Goal: Transaction & Acquisition: Download file/media

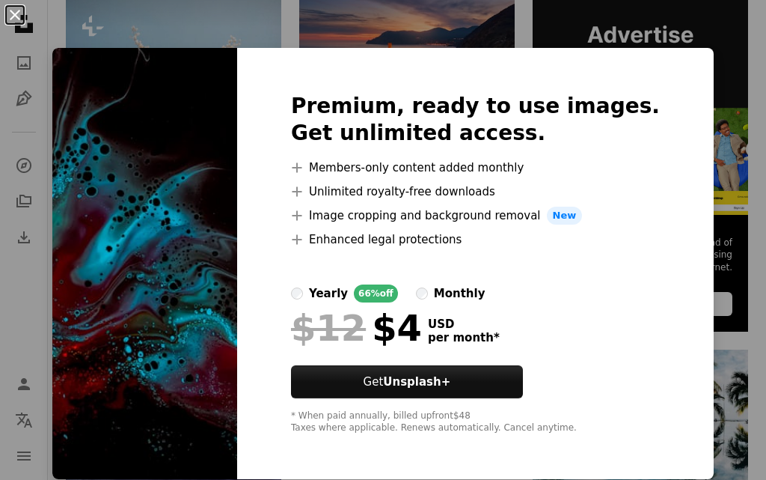
click at [14, 16] on button "An X shape" at bounding box center [15, 15] width 18 height 18
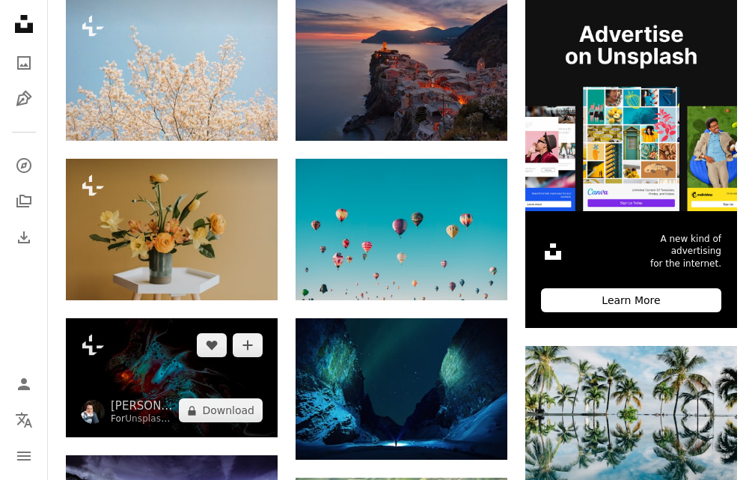
click at [201, 364] on img at bounding box center [172, 377] width 212 height 119
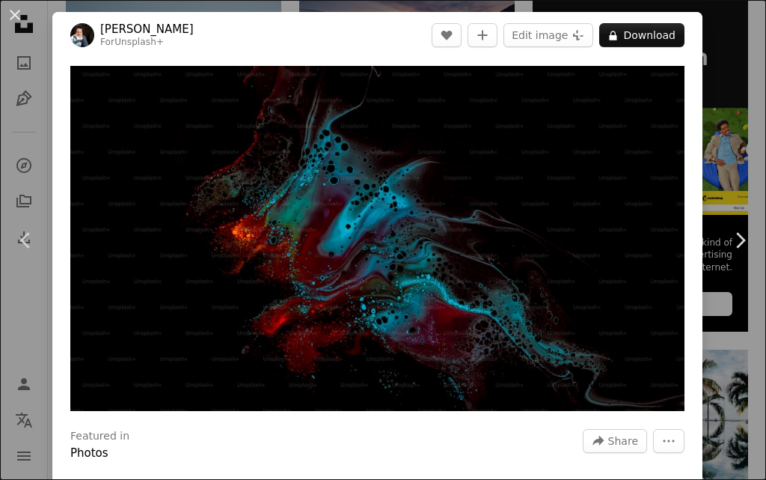
click at [636, 48] on header "[PERSON_NAME] For Unsplash+ A heart A plus sign Edit image Plus sign for Unspla…" at bounding box center [377, 35] width 650 height 46
click at [634, 38] on button "A lock Download" at bounding box center [642, 35] width 85 height 24
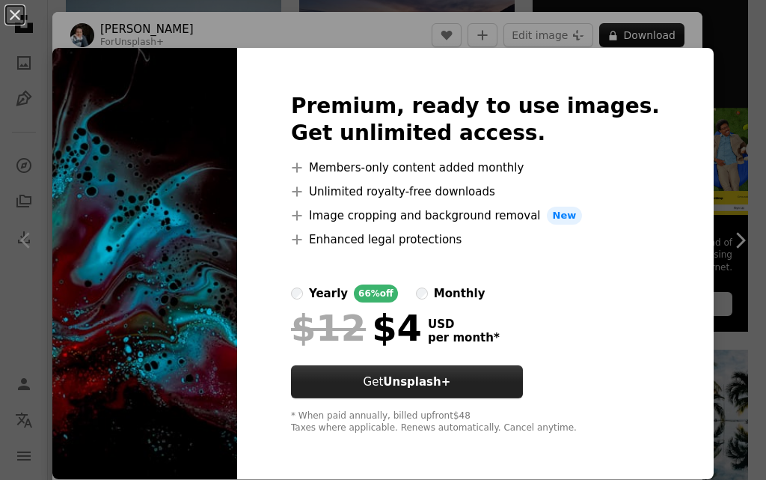
click at [451, 376] on strong "Unsplash+" at bounding box center [416, 381] width 67 height 13
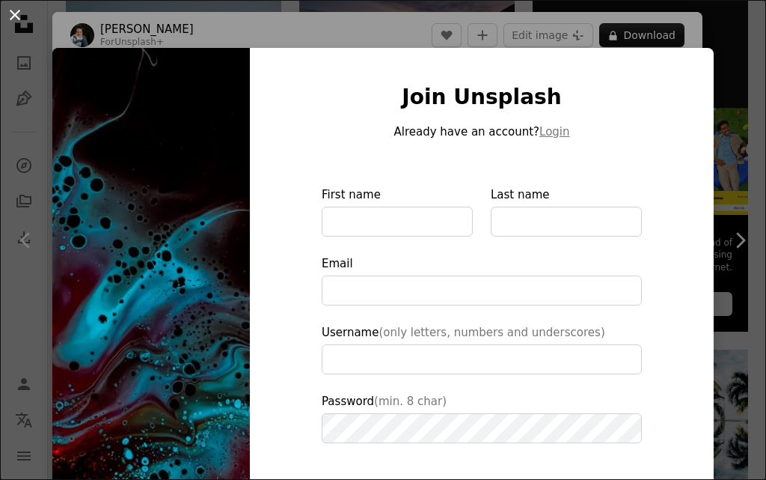
click at [7, 22] on button "An X shape" at bounding box center [15, 15] width 18 height 18
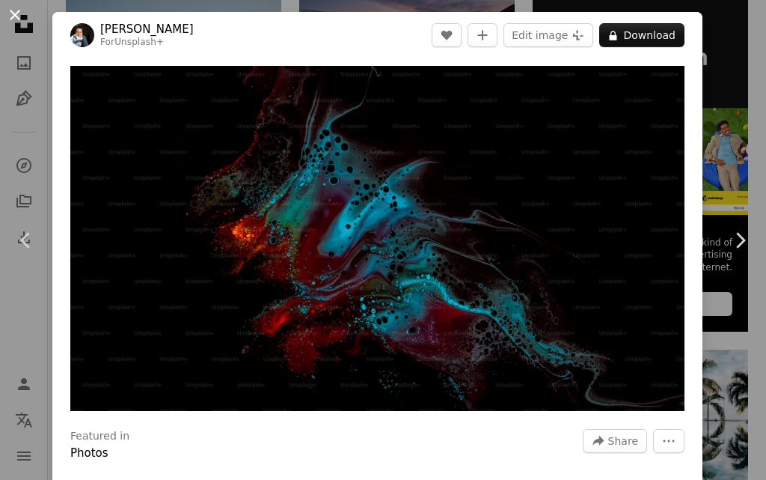
click at [13, 13] on button "An X shape" at bounding box center [15, 15] width 18 height 18
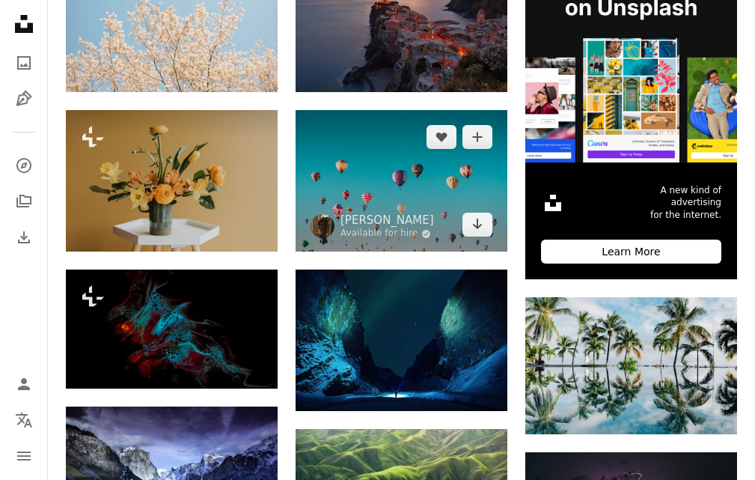
scroll to position [449, 0]
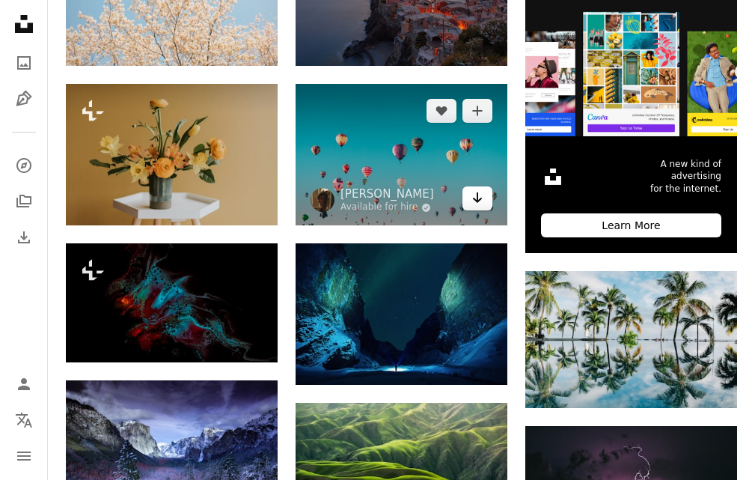
click at [475, 200] on icon "Download" at bounding box center [478, 197] width 10 height 10
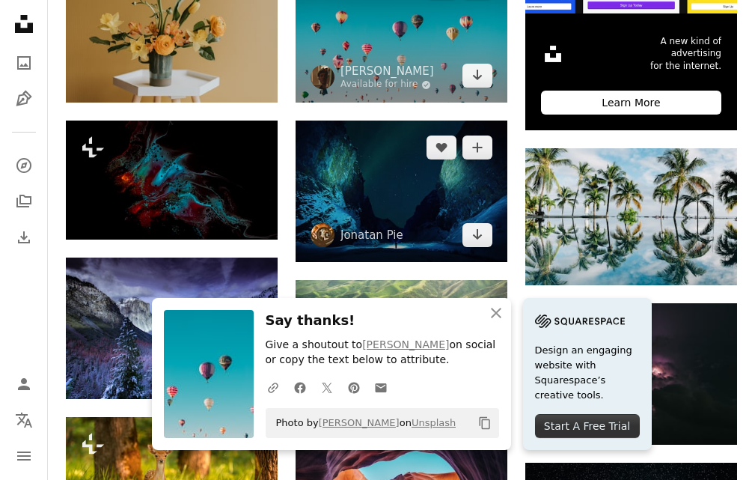
scroll to position [599, 0]
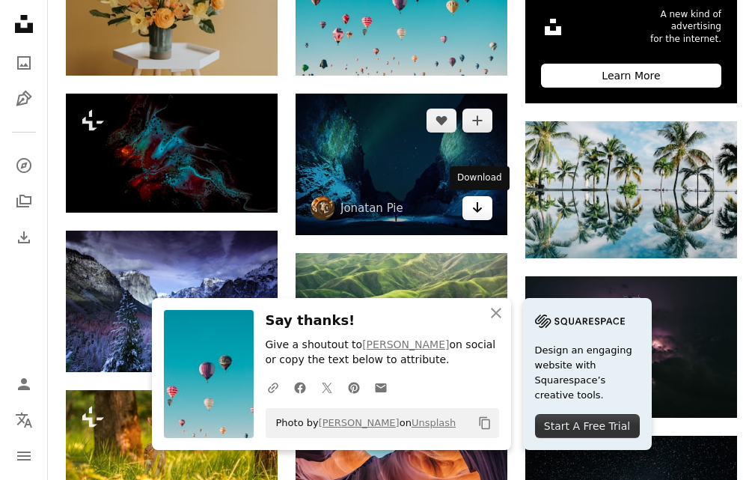
click at [468, 213] on link "Arrow pointing down" at bounding box center [478, 208] width 30 height 24
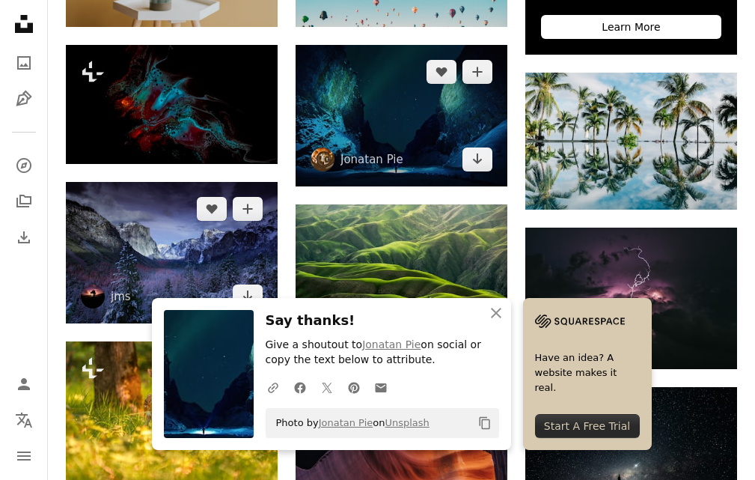
scroll to position [674, 0]
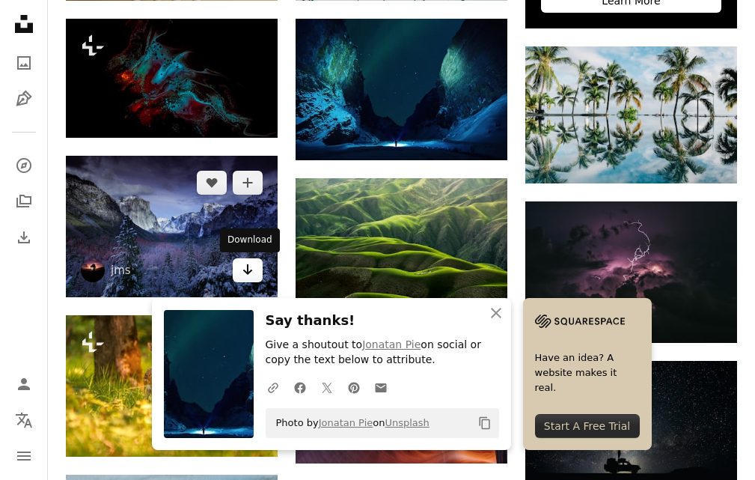
click at [254, 264] on link "Arrow pointing down" at bounding box center [248, 270] width 30 height 24
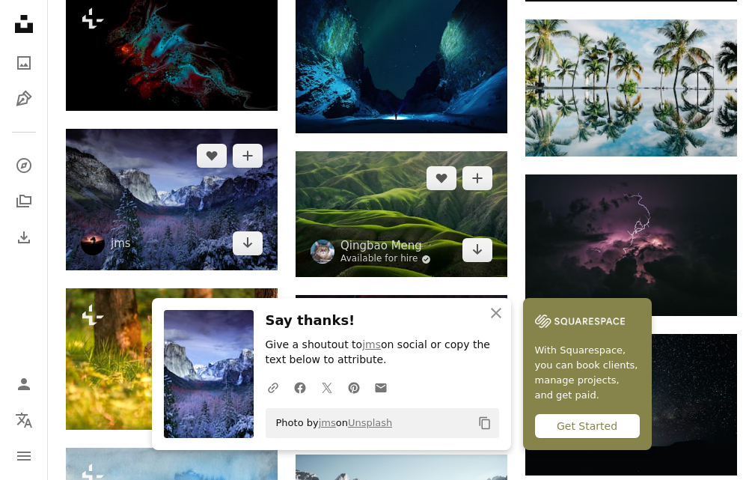
scroll to position [748, 0]
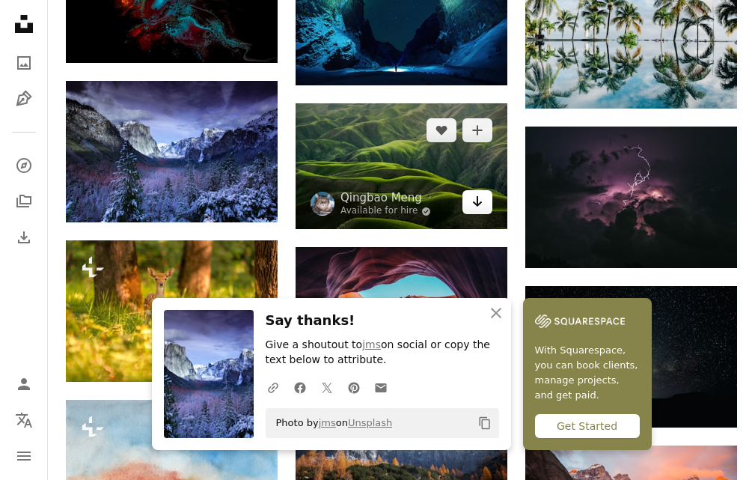
click at [473, 199] on icon "Arrow pointing down" at bounding box center [478, 201] width 12 height 18
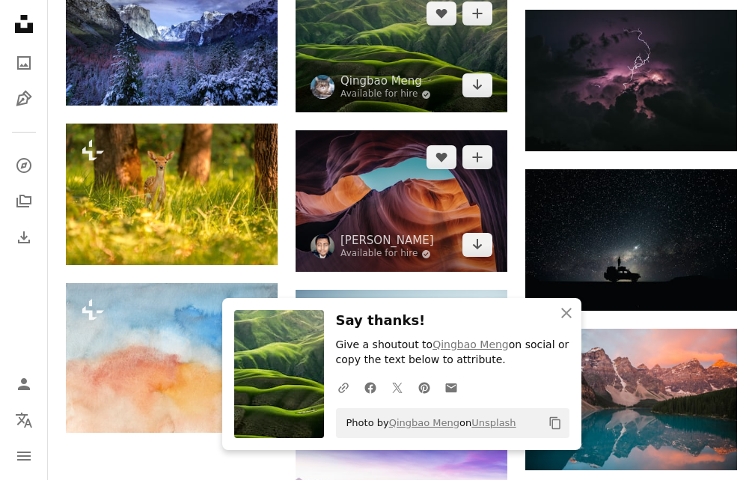
scroll to position [898, 0]
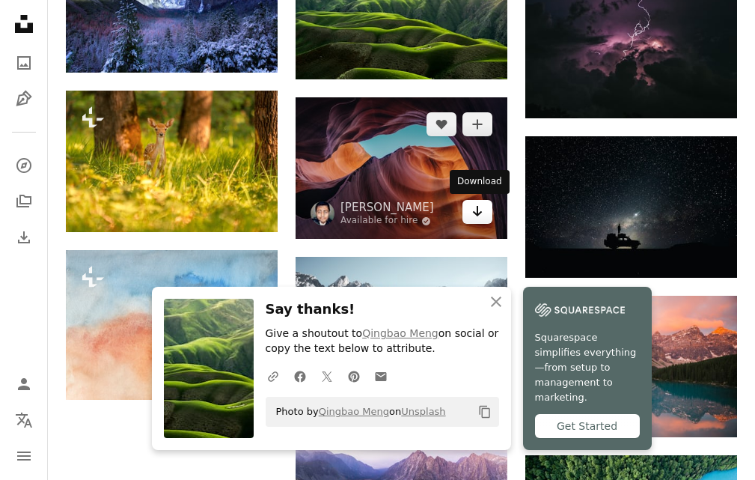
click at [476, 208] on icon "Arrow pointing down" at bounding box center [478, 211] width 12 height 18
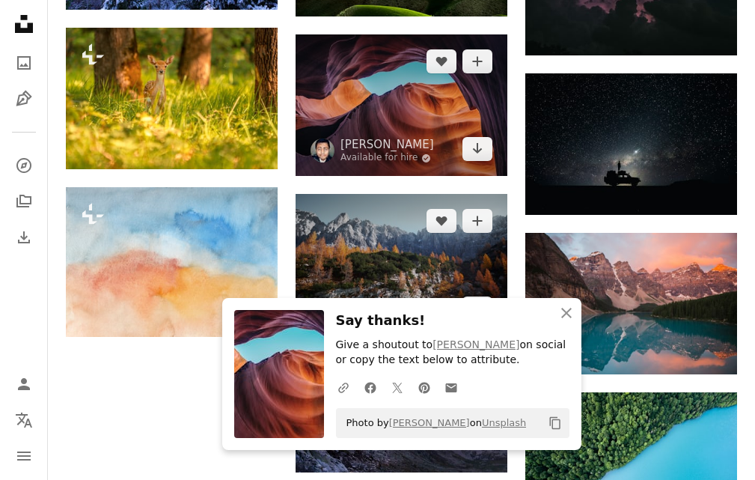
scroll to position [1048, 0]
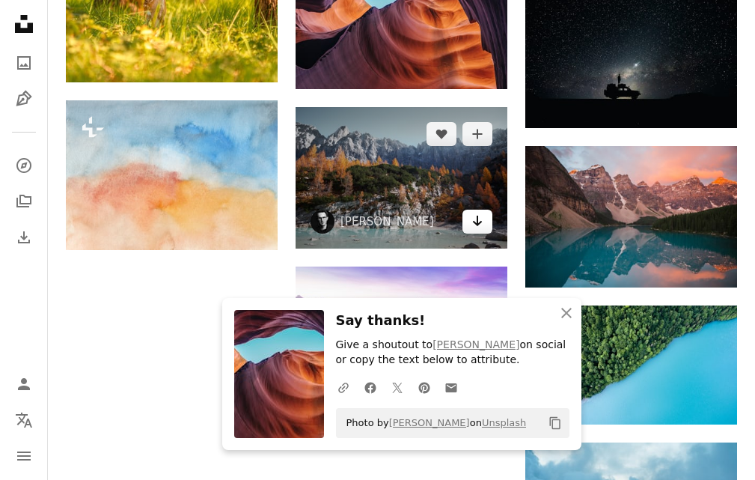
click at [468, 222] on link "Arrow pointing down" at bounding box center [478, 222] width 30 height 24
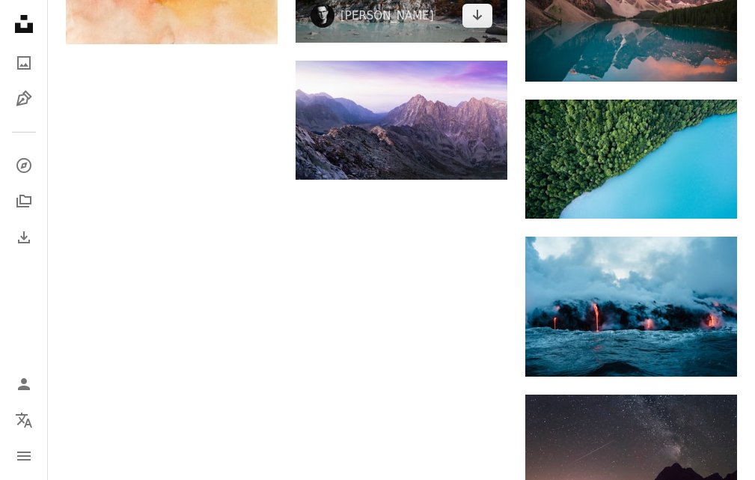
scroll to position [1272, 0]
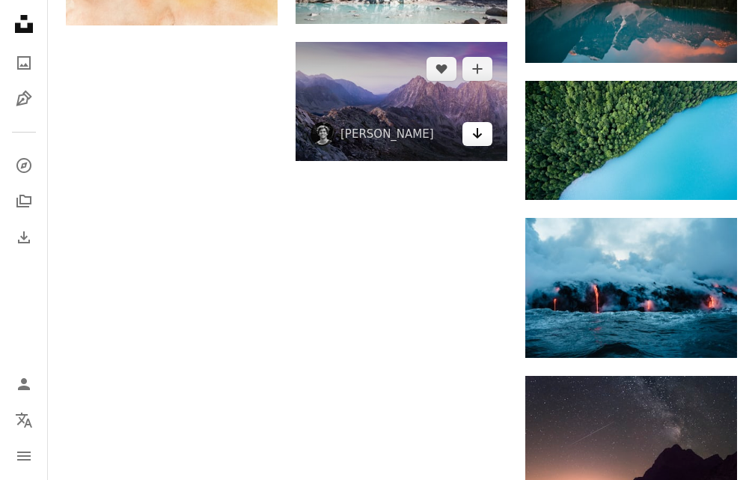
click at [470, 139] on link "Arrow pointing down" at bounding box center [478, 134] width 30 height 24
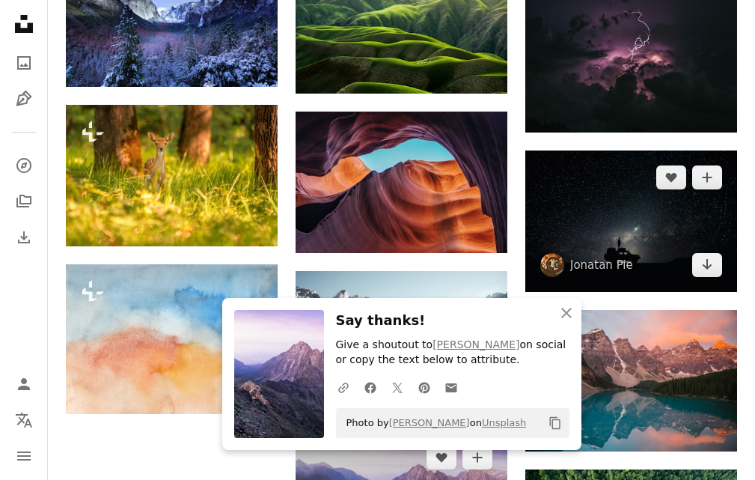
scroll to position [898, 0]
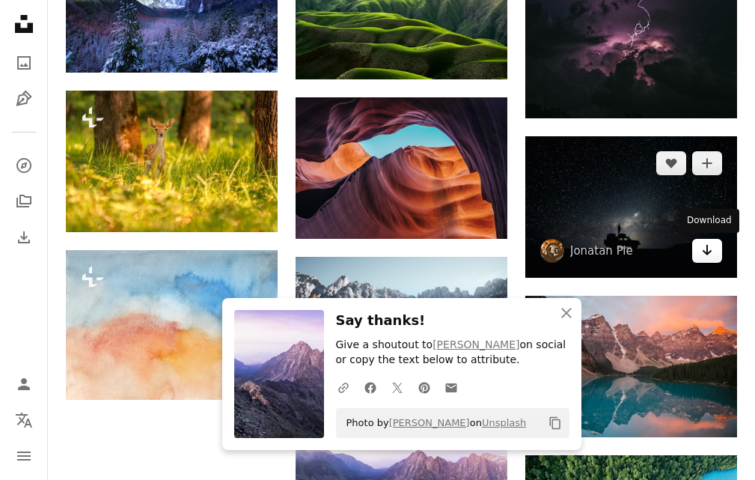
click at [708, 248] on icon "Download" at bounding box center [708, 250] width 10 height 10
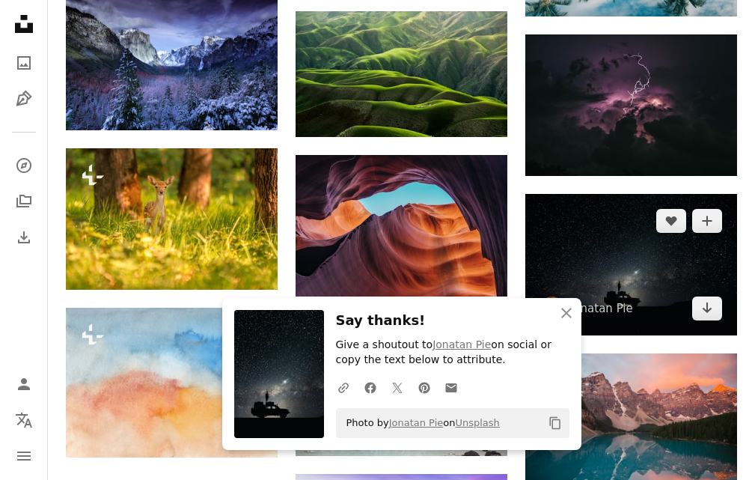
scroll to position [823, 0]
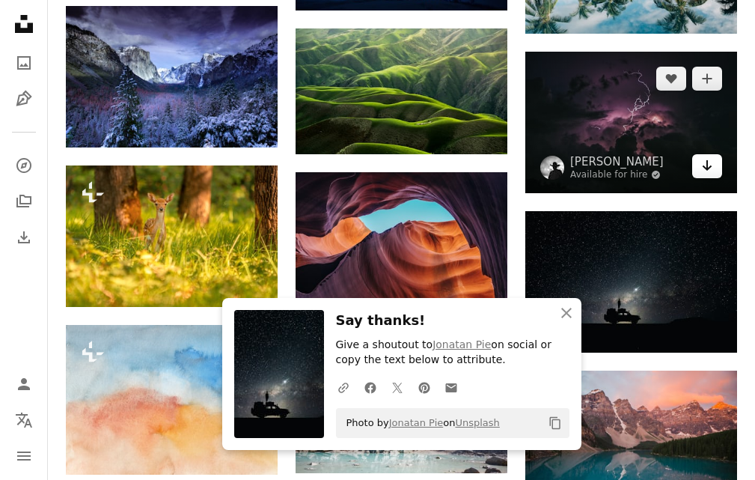
click at [717, 170] on link "Arrow pointing down" at bounding box center [707, 166] width 30 height 24
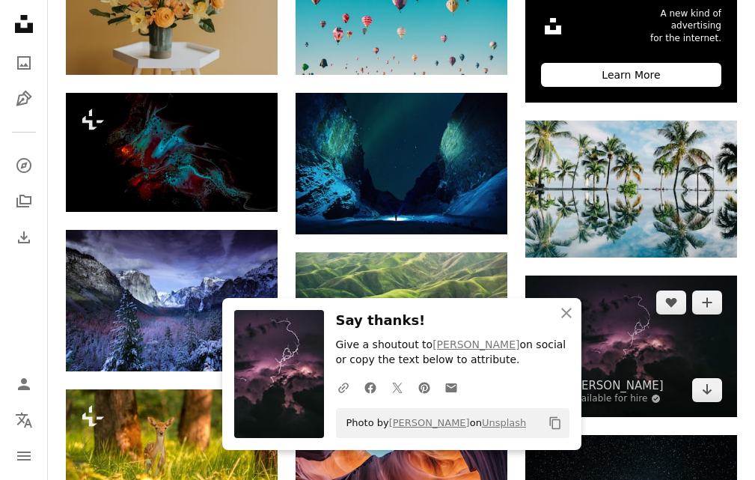
scroll to position [599, 0]
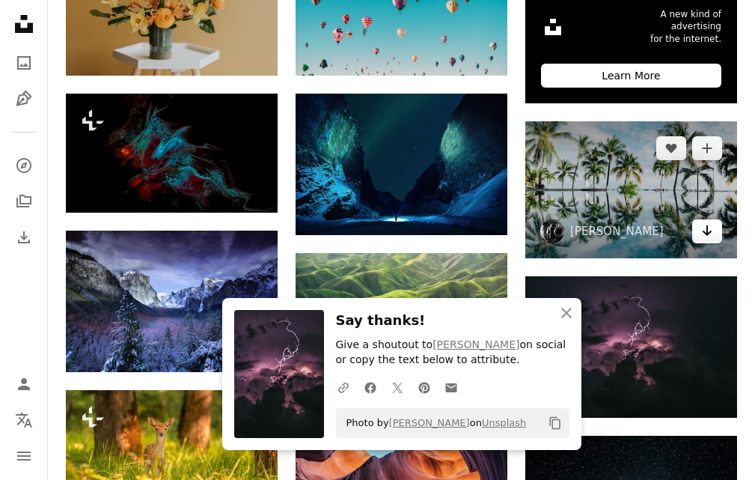
click at [695, 226] on link "Arrow pointing down" at bounding box center [707, 231] width 30 height 24
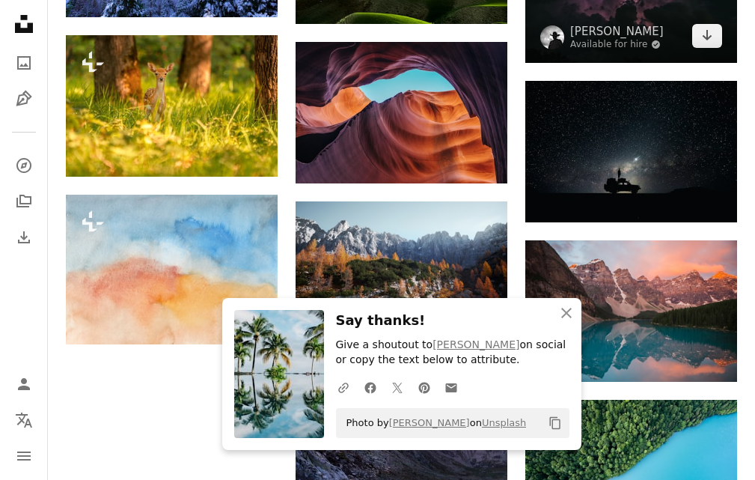
scroll to position [973, 0]
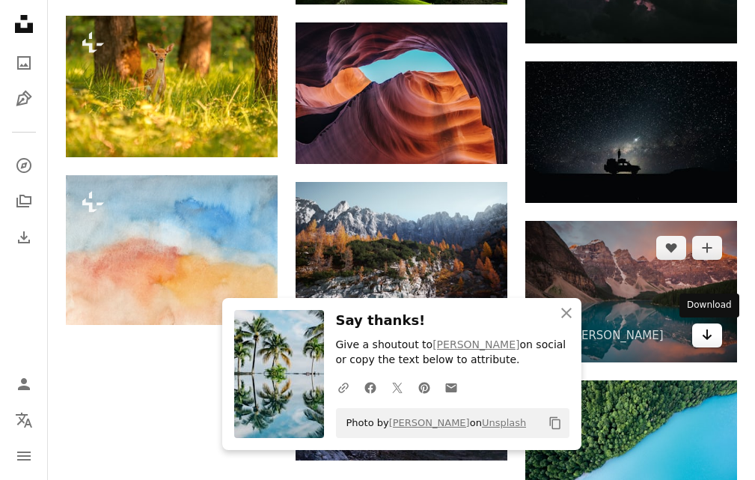
click at [706, 333] on icon "Arrow pointing down" at bounding box center [707, 335] width 12 height 18
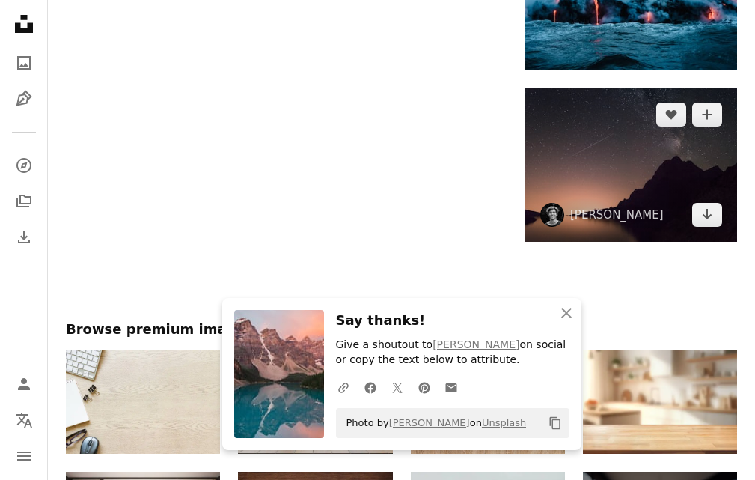
scroll to position [1572, 0]
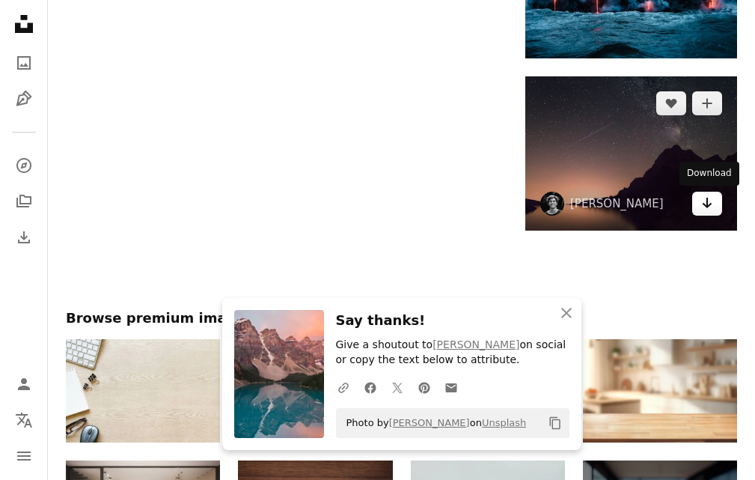
click at [698, 202] on link "Arrow pointing down" at bounding box center [707, 204] width 30 height 24
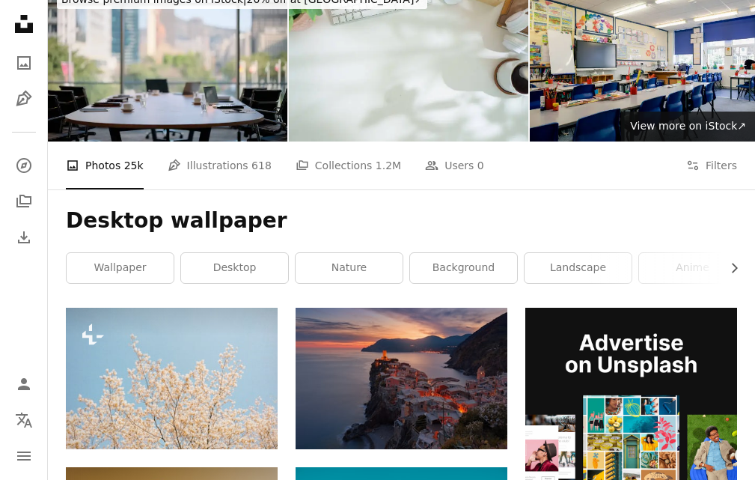
scroll to position [0, 0]
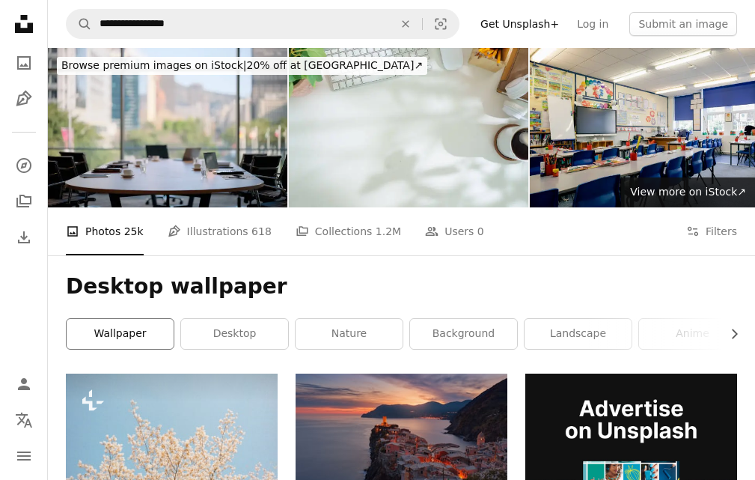
click at [159, 326] on link "wallpaper" at bounding box center [120, 334] width 107 height 30
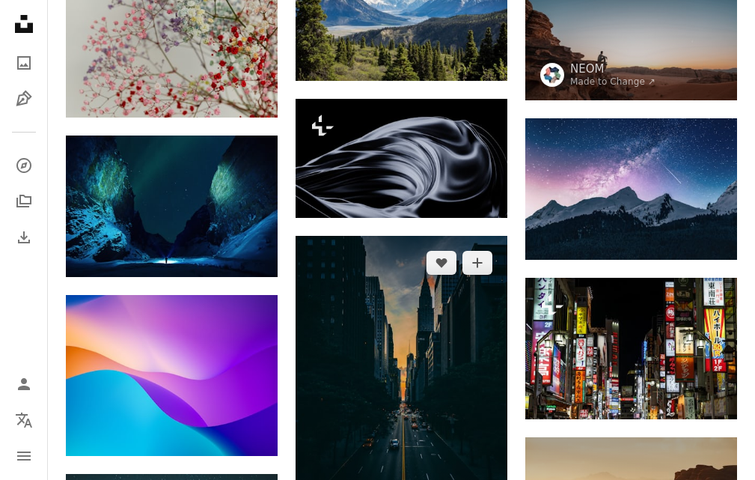
scroll to position [599, 0]
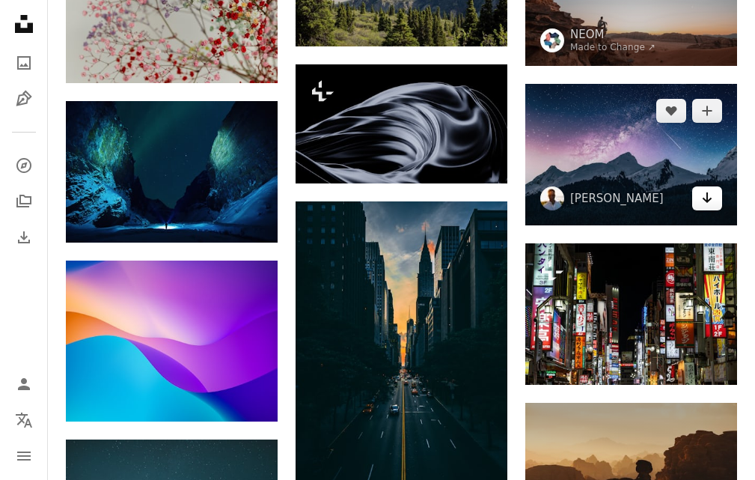
click at [698, 195] on link "Arrow pointing down" at bounding box center [707, 198] width 30 height 24
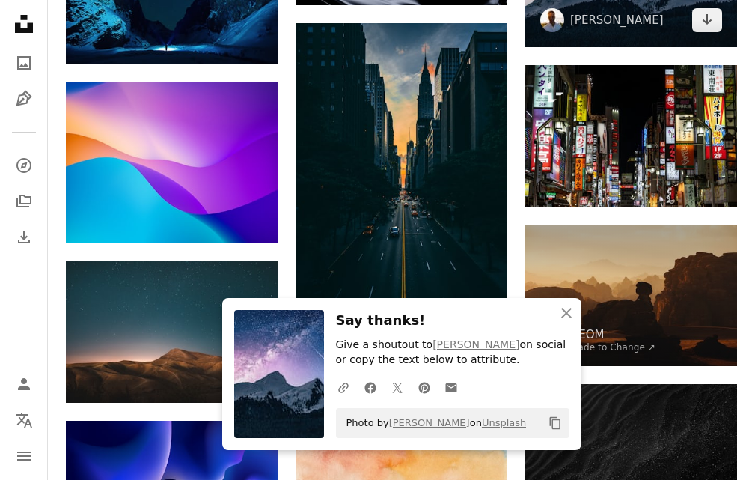
scroll to position [898, 0]
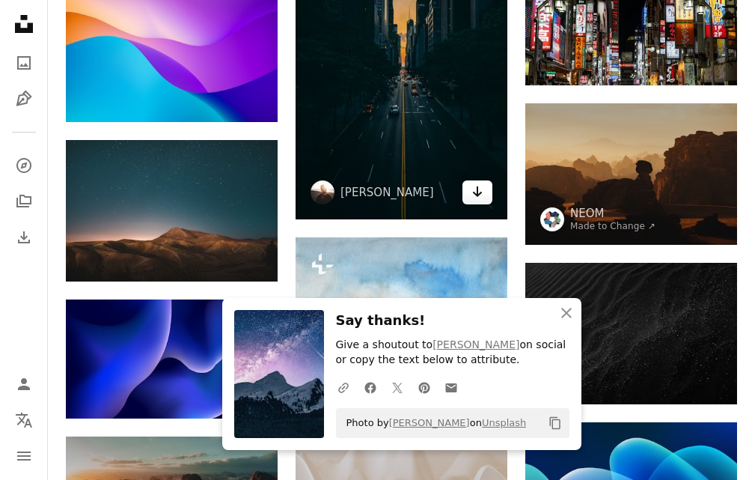
click at [477, 193] on icon "Download" at bounding box center [478, 191] width 10 height 10
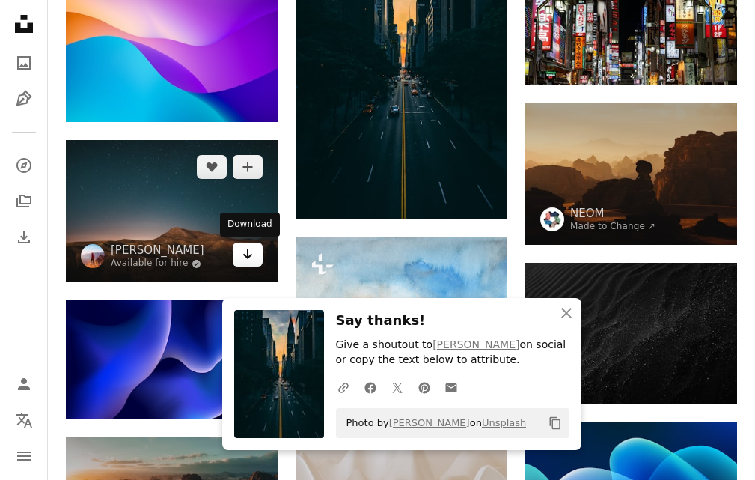
click at [242, 257] on icon "Arrow pointing down" at bounding box center [248, 254] width 12 height 18
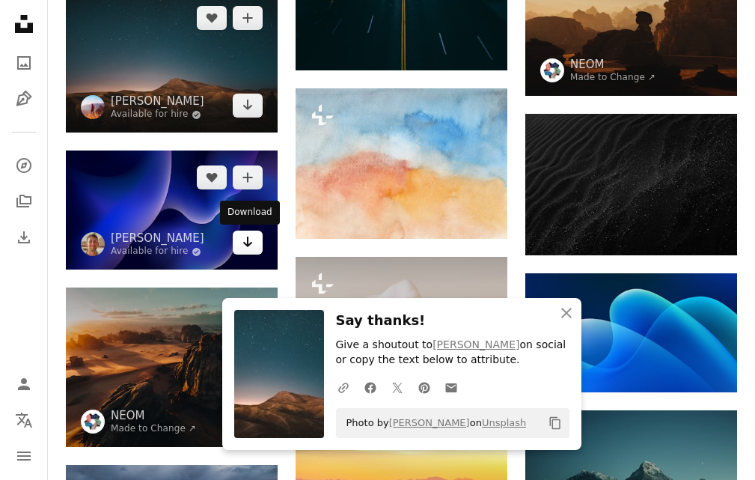
scroll to position [1048, 0]
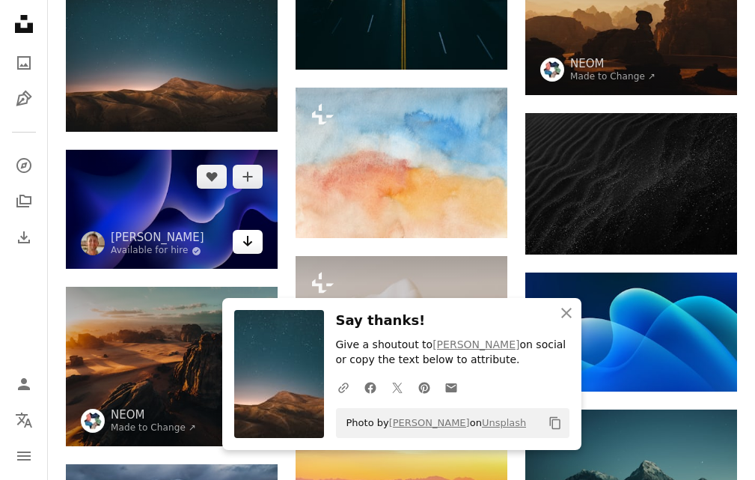
click at [252, 239] on icon "Arrow pointing down" at bounding box center [248, 241] width 12 height 18
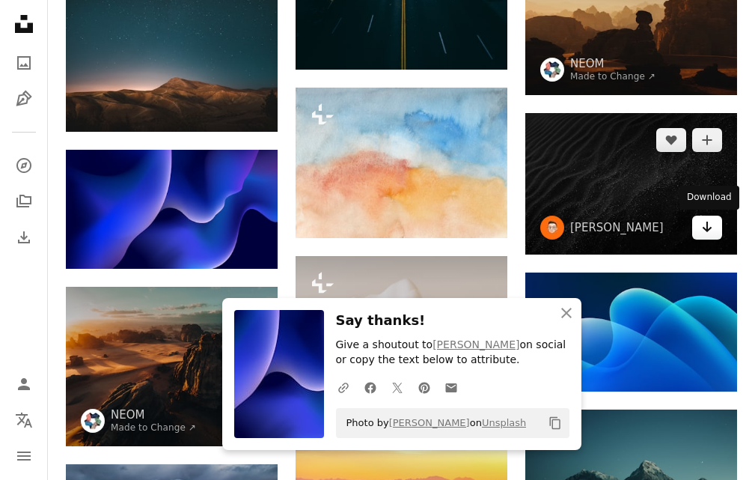
click at [702, 229] on icon "Arrow pointing down" at bounding box center [707, 227] width 12 height 18
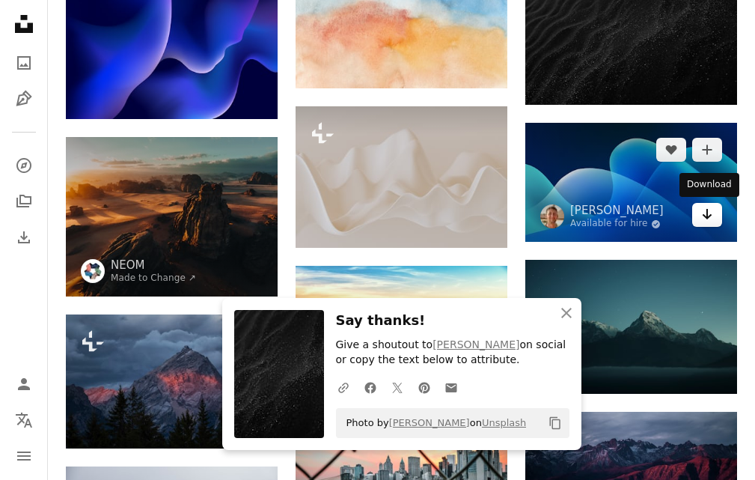
click at [695, 224] on link "Arrow pointing down" at bounding box center [707, 215] width 30 height 24
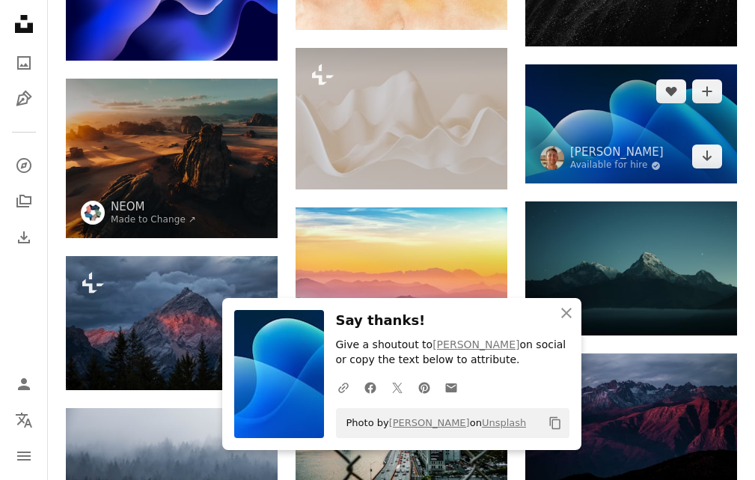
scroll to position [1347, 0]
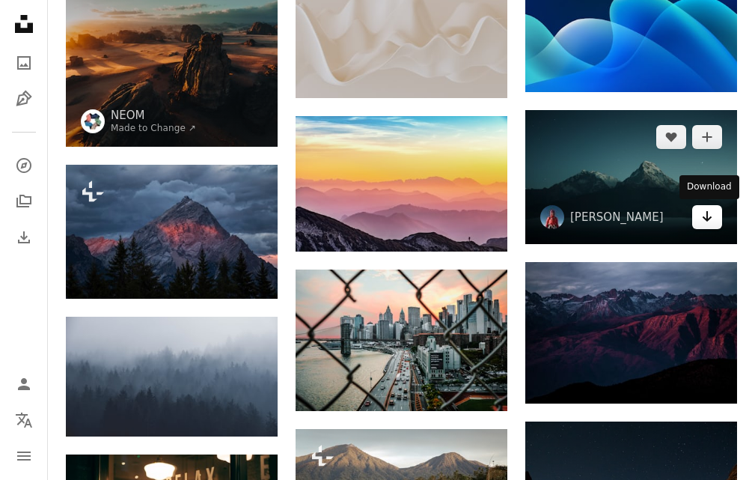
click at [707, 228] on link "Arrow pointing down" at bounding box center [707, 217] width 30 height 24
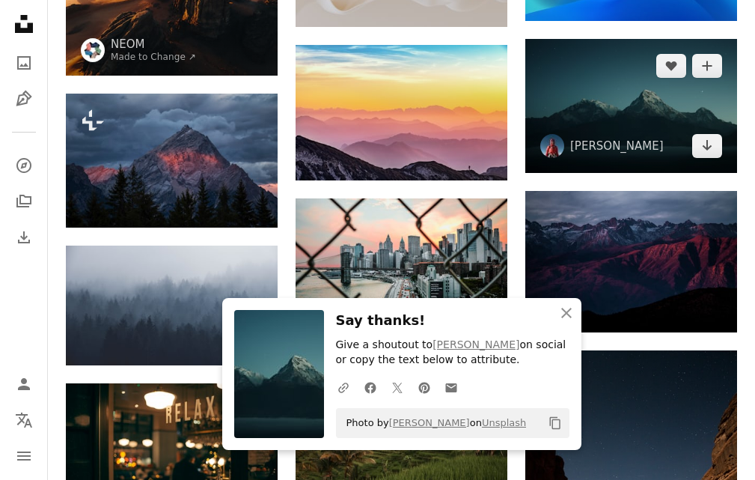
scroll to position [1497, 0]
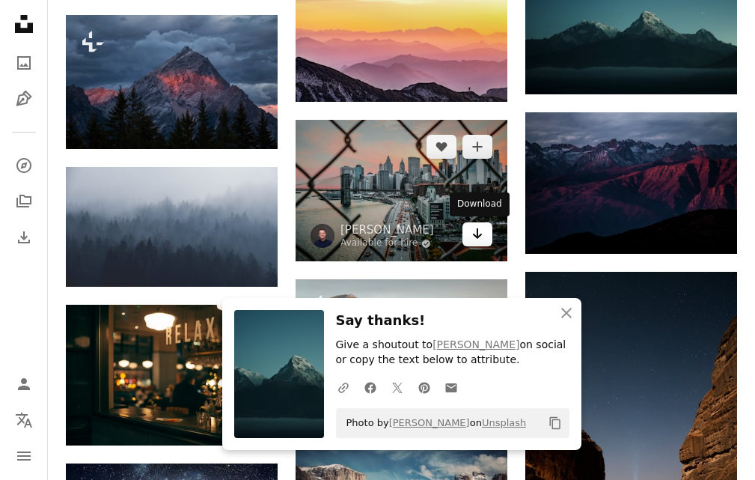
click at [489, 225] on link "Arrow pointing down" at bounding box center [478, 234] width 30 height 24
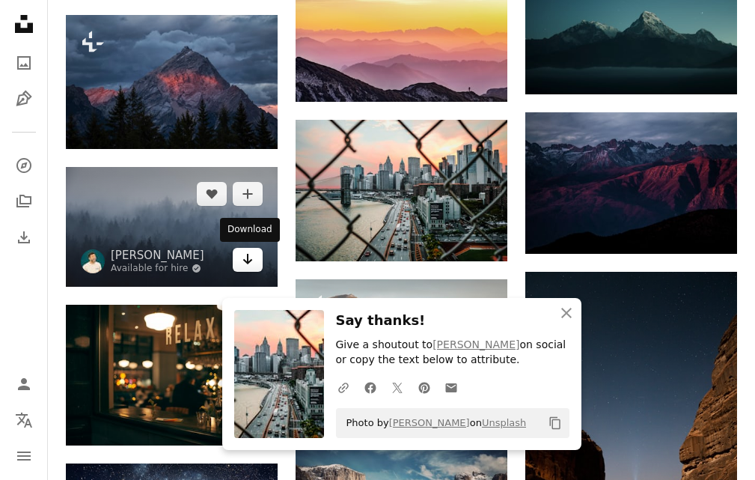
click at [238, 255] on link "Arrow pointing down" at bounding box center [248, 260] width 30 height 24
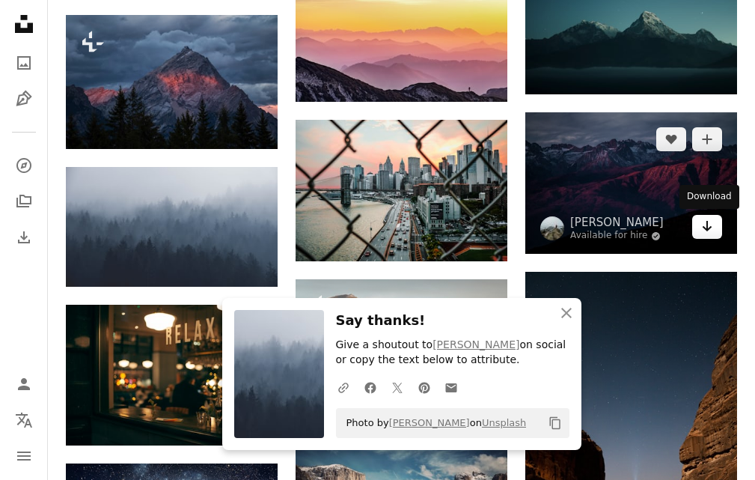
click at [712, 225] on icon "Arrow pointing down" at bounding box center [707, 226] width 12 height 18
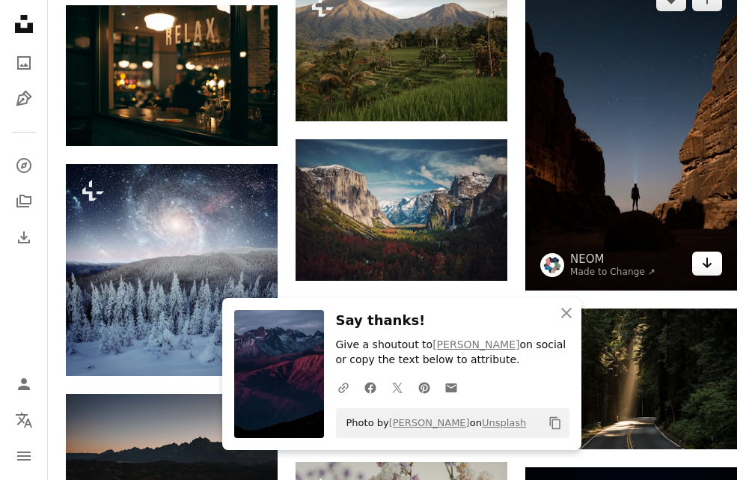
click at [710, 262] on icon "Arrow pointing down" at bounding box center [707, 263] width 12 height 18
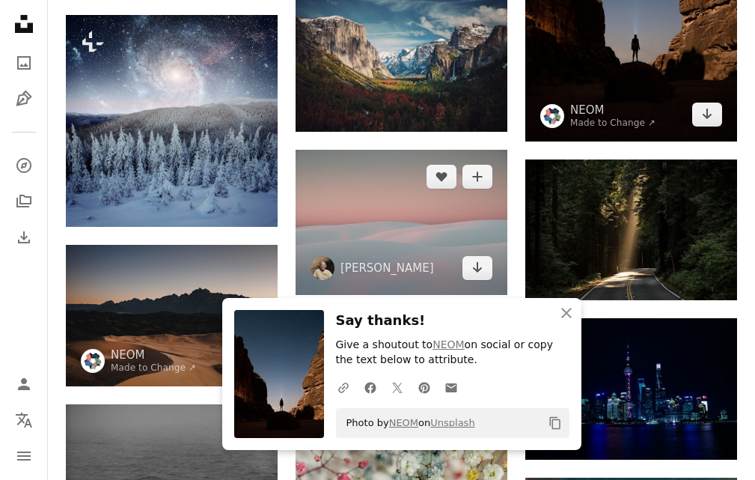
scroll to position [1946, 0]
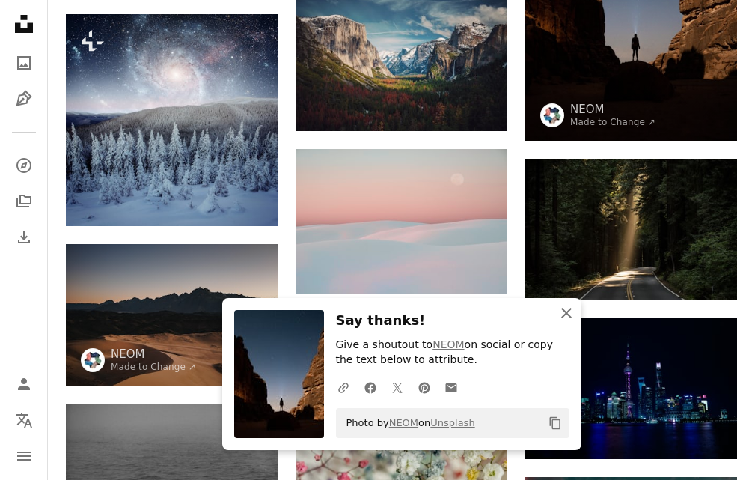
click at [567, 313] on icon "button" at bounding box center [566, 313] width 10 height 10
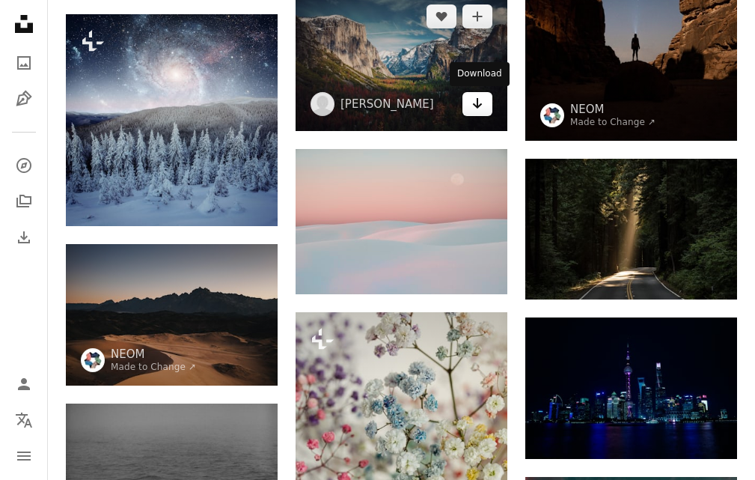
click at [491, 93] on link "Arrow pointing down" at bounding box center [478, 104] width 30 height 24
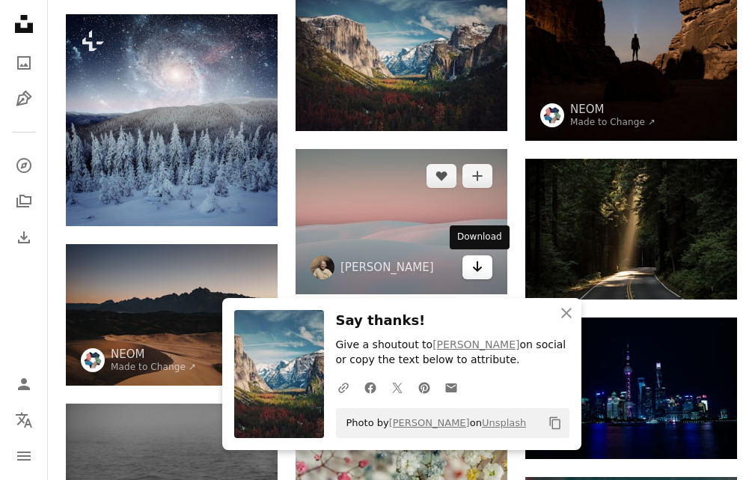
click at [484, 270] on link "Arrow pointing down" at bounding box center [478, 267] width 30 height 24
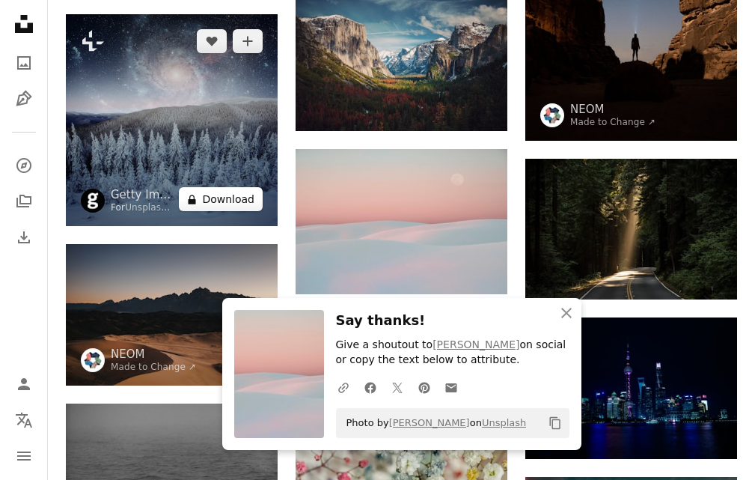
click at [246, 207] on button "A lock Download" at bounding box center [221, 199] width 84 height 24
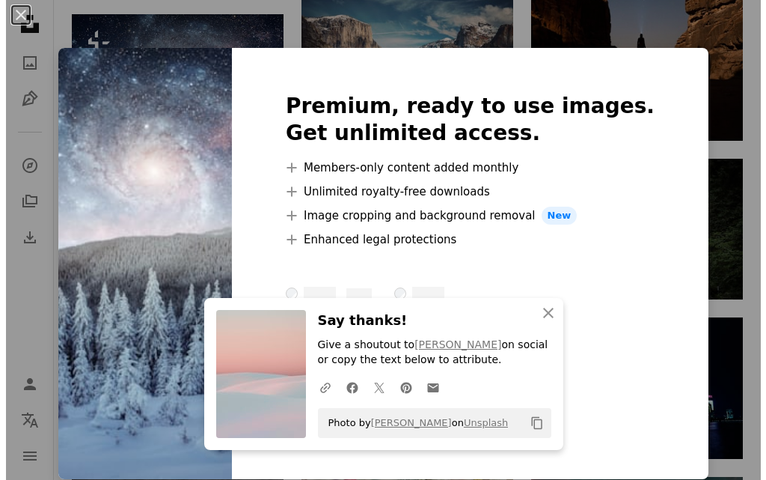
scroll to position [2096, 0]
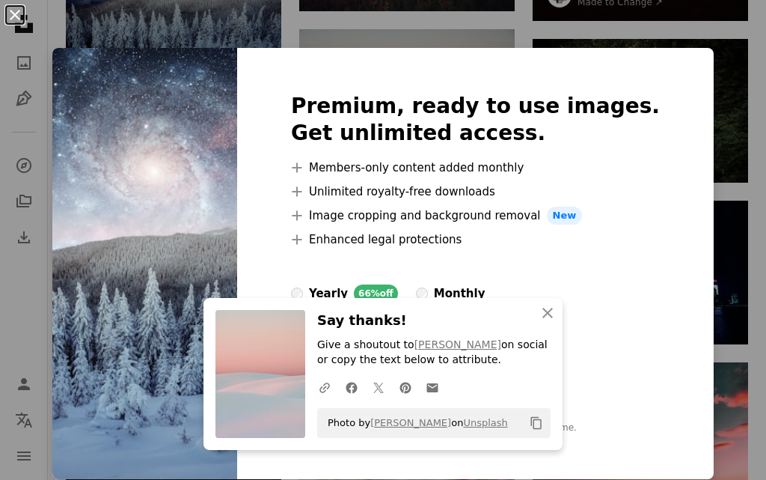
click at [16, 12] on button "An X shape" at bounding box center [15, 15] width 18 height 18
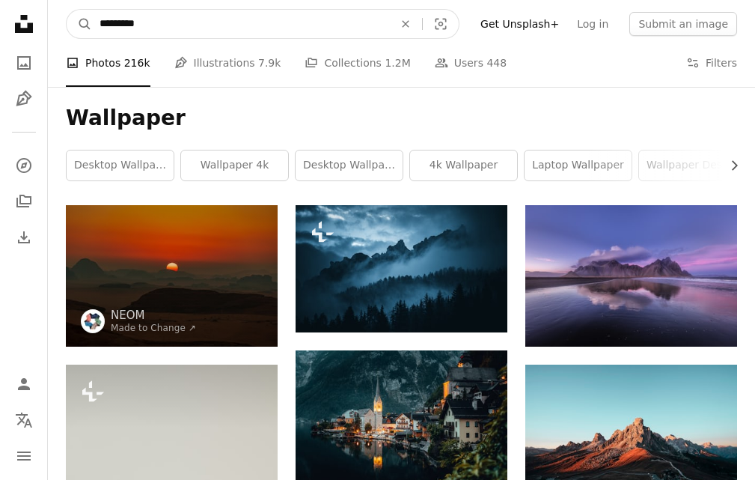
click at [199, 28] on input "*********" at bounding box center [240, 24] width 297 height 28
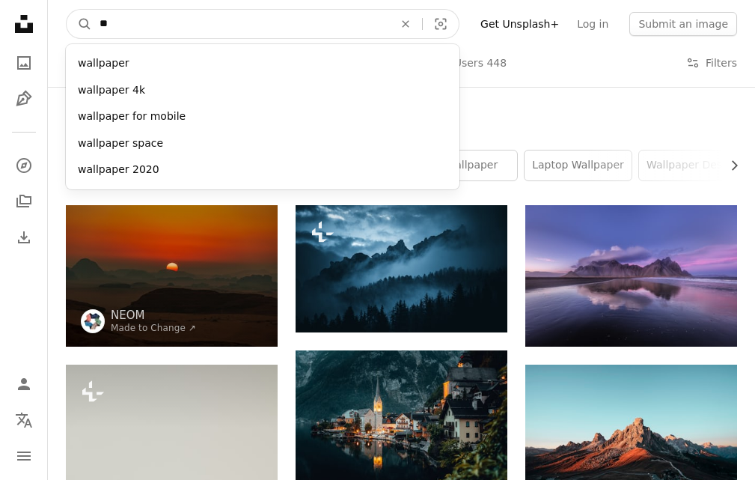
type input "*"
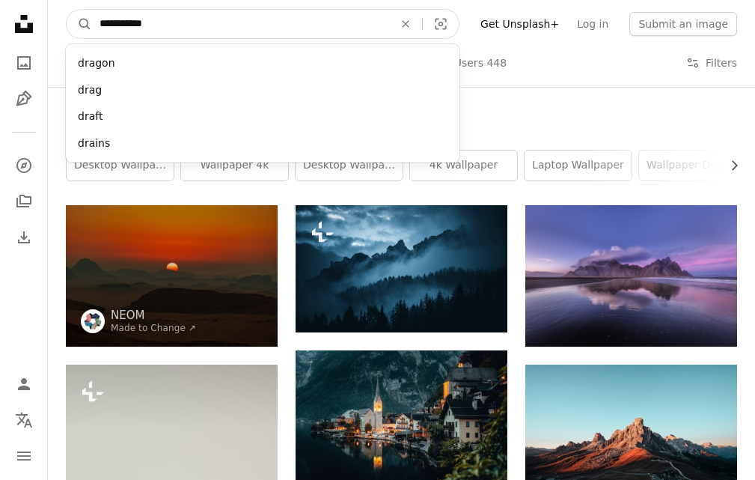
type input "**********"
click at [67, 10] on button "A magnifying glass" at bounding box center [79, 24] width 25 height 28
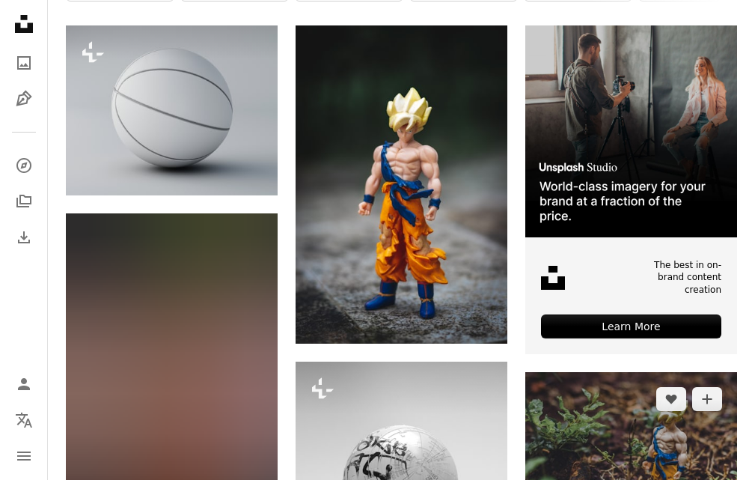
scroll to position [225, 0]
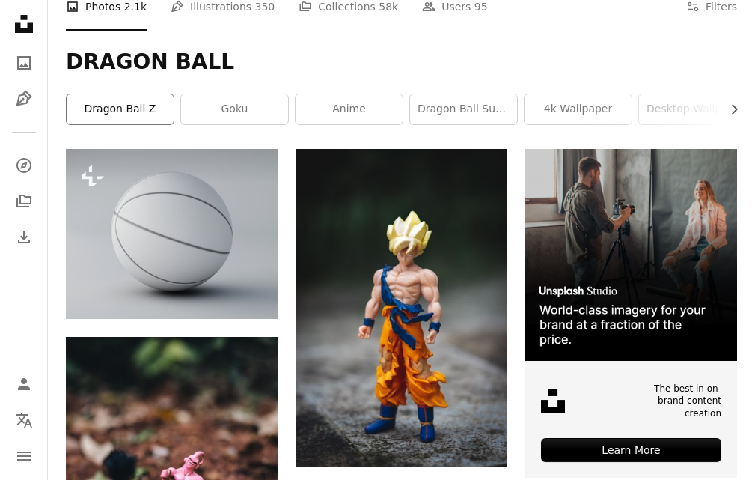
click at [102, 106] on link "dragon ball z" at bounding box center [120, 109] width 107 height 30
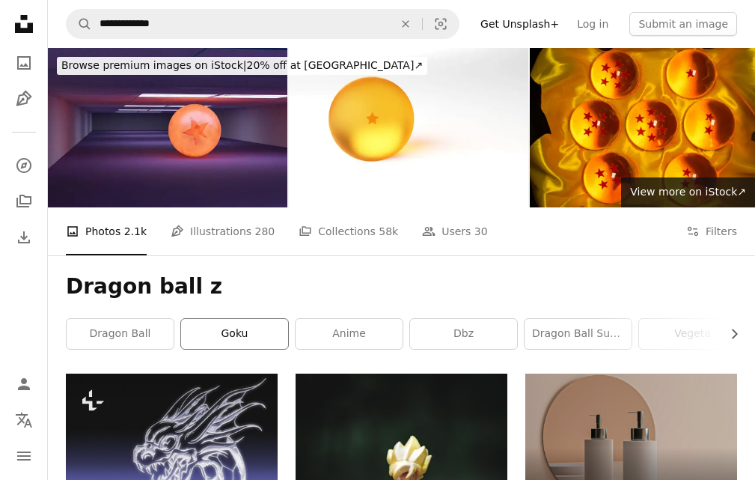
click at [219, 325] on link "goku" at bounding box center [234, 334] width 107 height 30
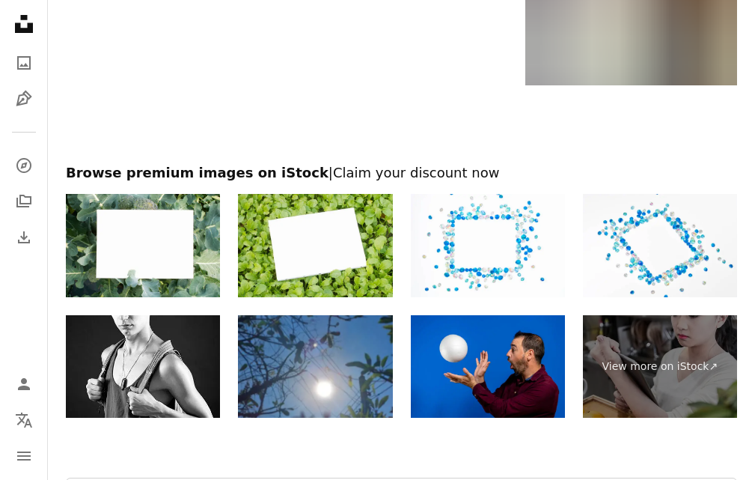
scroll to position [2167, 0]
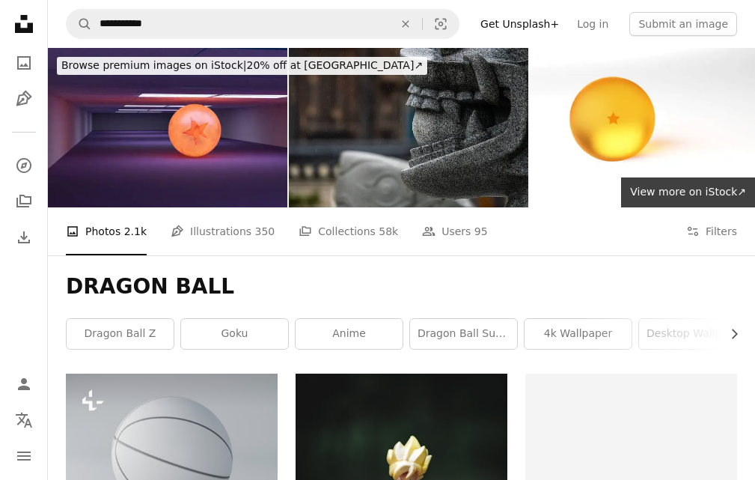
scroll to position [225, 0]
